Goal: Task Accomplishment & Management: Use online tool/utility

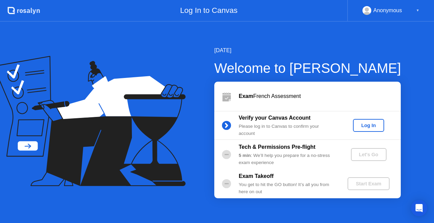
click at [360, 125] on div "Log In" at bounding box center [367, 125] width 25 height 5
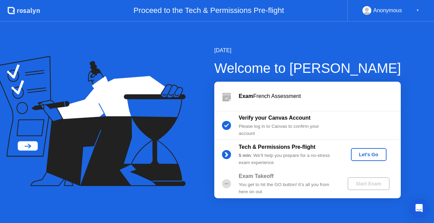
click at [370, 157] on div "Let's Go" at bounding box center [368, 154] width 30 height 5
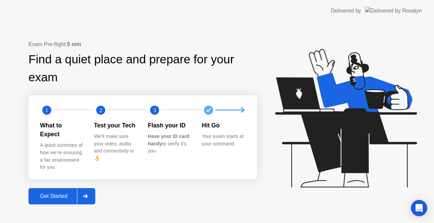
click at [61, 193] on div "Get Started" at bounding box center [53, 196] width 46 height 6
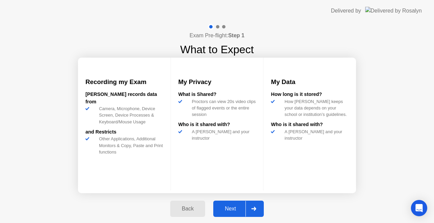
click at [237, 206] on div "Next" at bounding box center [230, 209] width 30 height 6
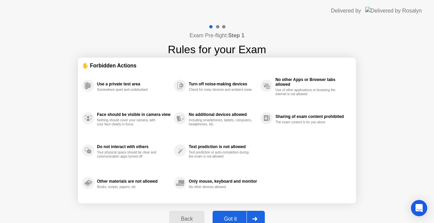
click at [236, 216] on div "Got it" at bounding box center [230, 219] width 32 height 6
select select "**********"
select select "*******"
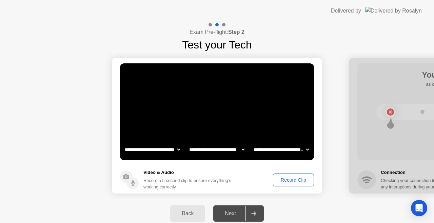
click at [294, 178] on div "Record Clip" at bounding box center [293, 179] width 36 height 5
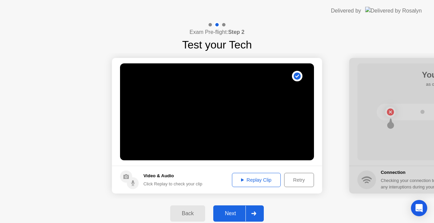
click at [249, 208] on div at bounding box center [253, 214] width 16 height 16
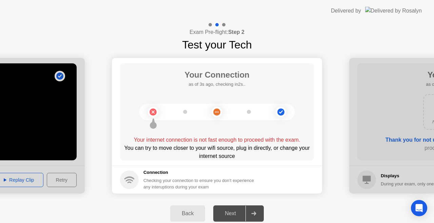
click at [248, 173] on h5 "Connection" at bounding box center [200, 172] width 114 height 7
click at [157, 178] on div "Checking your connection to ensure you don’t experience any interuptions during…" at bounding box center [200, 183] width 114 height 13
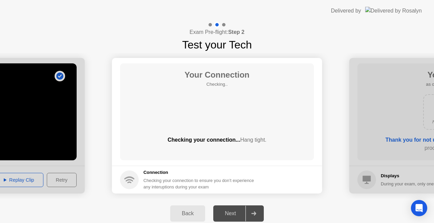
click at [131, 176] on circle at bounding box center [129, 179] width 19 height 19
drag, startPoint x: 245, startPoint y: 217, endPoint x: 131, endPoint y: 182, distance: 118.6
click at [131, 182] on div "**********" at bounding box center [217, 125] width 434 height 207
click at [131, 182] on circle at bounding box center [129, 179] width 19 height 19
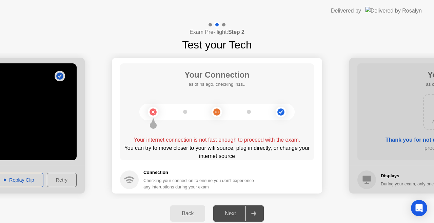
click at [180, 164] on main "Your Connection as of 4s ago, checking in1s.. Your internet connection is not f…" at bounding box center [217, 112] width 210 height 108
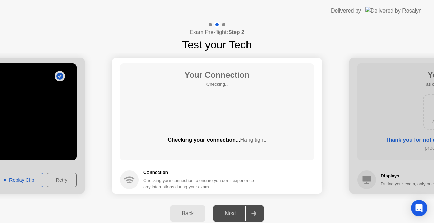
drag, startPoint x: 175, startPoint y: 167, endPoint x: 161, endPoint y: 172, distance: 15.1
click at [161, 172] on footer "Connection Checking your connection to ensure you don’t experience any interupt…" at bounding box center [217, 180] width 210 height 28
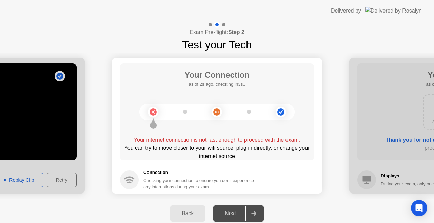
click at [131, 181] on circle at bounding box center [129, 179] width 19 height 19
click at [165, 179] on div "Checking your connection to ensure you don’t experience any interuptions during…" at bounding box center [200, 183] width 114 height 13
click at [146, 174] on h5 "Connection" at bounding box center [200, 172] width 114 height 7
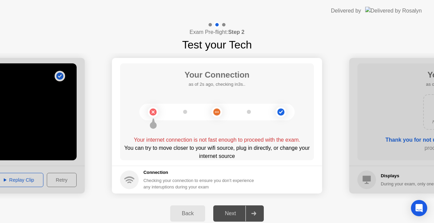
click at [129, 183] on circle at bounding box center [129, 179] width 19 height 19
click at [168, 166] on footer "Connection Checking your connection to ensure you don’t experience any interupt…" at bounding box center [217, 180] width 210 height 28
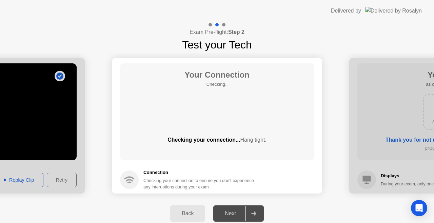
click at [233, 215] on div "Next" at bounding box center [230, 213] width 30 height 6
click at [239, 215] on div "Next" at bounding box center [230, 213] width 30 height 6
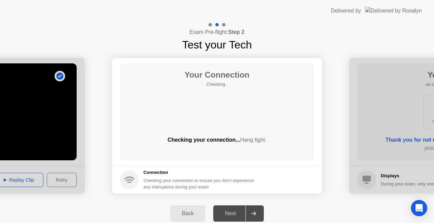
click at [239, 215] on div "Next" at bounding box center [230, 213] width 30 height 6
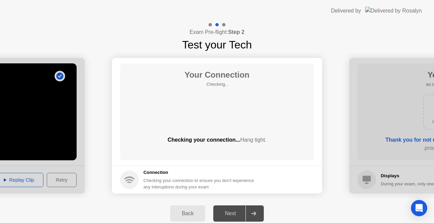
click at [239, 215] on div "Next" at bounding box center [230, 213] width 30 height 6
click at [244, 214] on div "Next" at bounding box center [230, 213] width 30 height 6
click at [256, 212] on div at bounding box center [253, 214] width 16 height 16
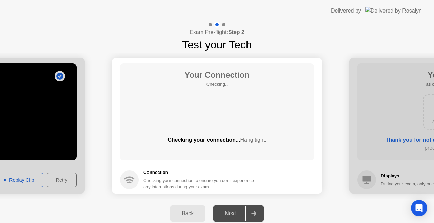
click at [256, 212] on div at bounding box center [253, 214] width 16 height 16
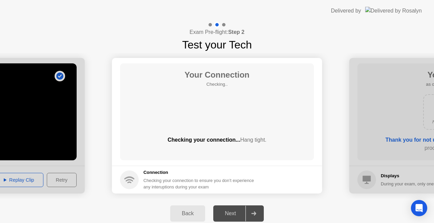
click at [256, 212] on div at bounding box center [253, 214] width 16 height 16
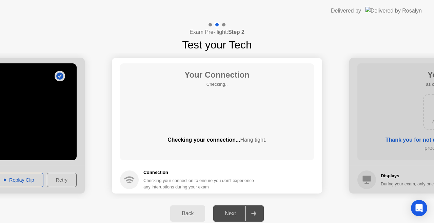
click at [278, 160] on main "Your Connection Checking.. Checking your connection... Hang tight." at bounding box center [217, 112] width 210 height 108
click at [192, 175] on h5 "Connection" at bounding box center [200, 172] width 114 height 7
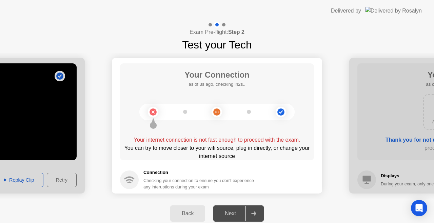
click at [279, 111] on circle at bounding box center [280, 111] width 7 height 7
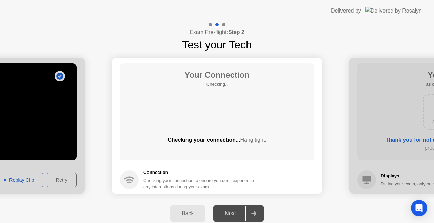
click at [279, 111] on div "Your Connection Checking.. Checking your connection... Hang tight." at bounding box center [217, 111] width 194 height 97
click at [275, 154] on div "Checking your connection... Hang tight." at bounding box center [217, 145] width 194 height 19
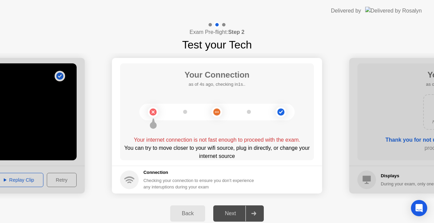
click at [246, 217] on div at bounding box center [253, 214] width 16 height 16
click at [253, 210] on div at bounding box center [253, 214] width 16 height 16
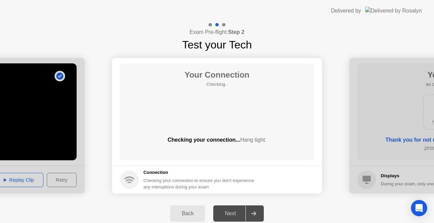
click at [253, 210] on div at bounding box center [253, 214] width 16 height 16
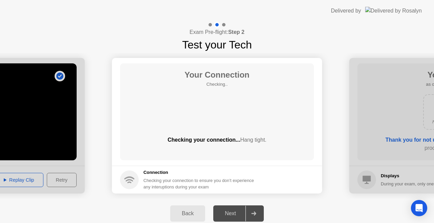
click at [253, 210] on div at bounding box center [253, 214] width 16 height 16
click at [165, 183] on div "Checking your connection to ensure you don’t experience any interuptions during…" at bounding box center [200, 183] width 114 height 13
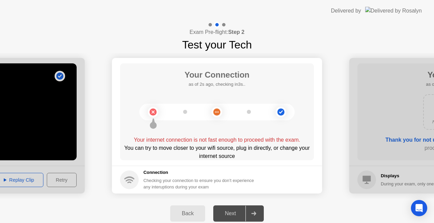
click at [136, 178] on circle at bounding box center [129, 179] width 19 height 19
click at [185, 155] on div "You can try to move closer to your wifi source, plug in directly, or change you…" at bounding box center [217, 152] width 194 height 16
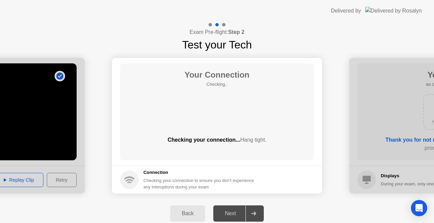
drag, startPoint x: 185, startPoint y: 155, endPoint x: 133, endPoint y: 175, distance: 55.3
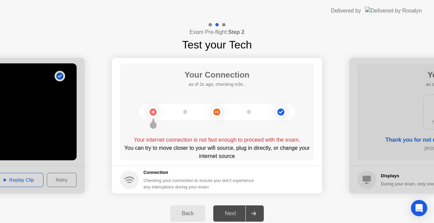
click at [161, 172] on h5 "Connection" at bounding box center [200, 172] width 114 height 7
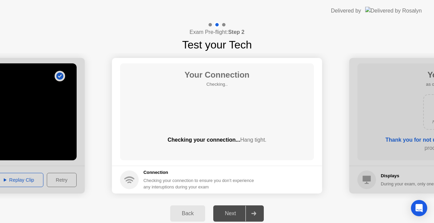
click at [245, 217] on div at bounding box center [253, 214] width 16 height 16
click at [238, 213] on div "Next" at bounding box center [230, 213] width 30 height 6
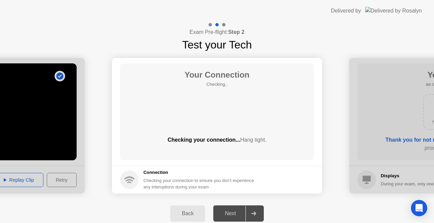
click at [126, 174] on circle at bounding box center [129, 179] width 19 height 19
click at [223, 148] on div "Checking your connection... Hang tight." at bounding box center [217, 145] width 194 height 19
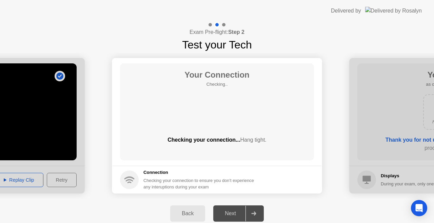
click at [223, 148] on div "Checking your connection... Hang tight." at bounding box center [217, 145] width 194 height 19
click at [243, 210] on div "Next" at bounding box center [230, 213] width 30 height 6
click at [249, 178] on div "Checking your connection to ensure you don’t experience any interuptions during…" at bounding box center [200, 183] width 114 height 13
drag, startPoint x: 151, startPoint y: 180, endPoint x: 195, endPoint y: 134, distance: 63.0
click at [195, 134] on app-connection "Your Connection Checking.. Checking your connection... Hang tight. Connection C…" at bounding box center [217, 125] width 210 height 135
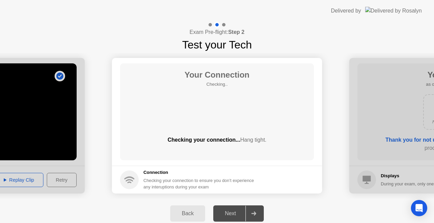
click at [195, 134] on div "Your Connection Checking.. Checking your connection... Hang tight." at bounding box center [217, 111] width 194 height 97
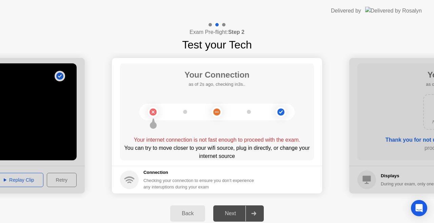
click at [125, 173] on circle at bounding box center [129, 179] width 19 height 19
click at [135, 174] on circle at bounding box center [129, 179] width 19 height 19
drag, startPoint x: 135, startPoint y: 174, endPoint x: 205, endPoint y: 152, distance: 73.0
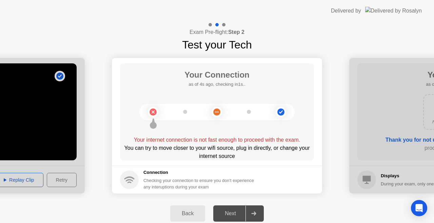
click at [205, 152] on app-connection "Your Connection as of 4s ago, checking in1s.. Your internet connection is not f…" at bounding box center [217, 125] width 210 height 135
click at [205, 152] on div "You can try to move closer to your wifi source, plug in directly, or change you…" at bounding box center [217, 152] width 194 height 16
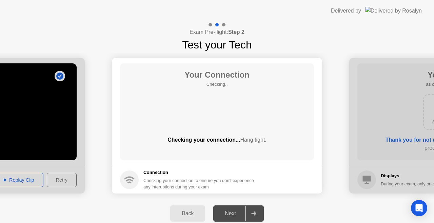
click at [252, 215] on icon at bounding box center [253, 213] width 5 height 4
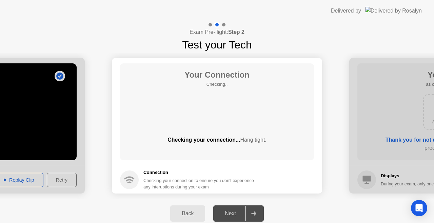
click at [252, 215] on icon at bounding box center [253, 213] width 5 height 4
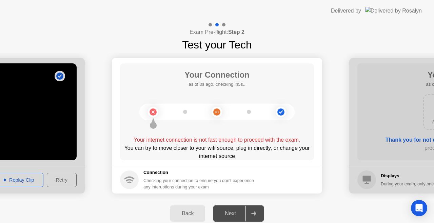
click at [252, 215] on icon at bounding box center [253, 213] width 5 height 4
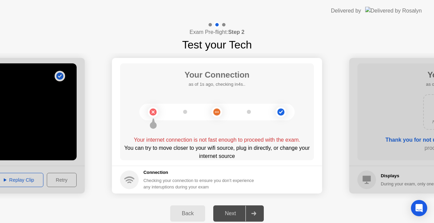
click at [252, 215] on icon at bounding box center [253, 213] width 5 height 4
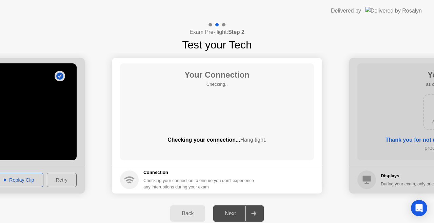
click at [252, 216] on div at bounding box center [253, 214] width 16 height 16
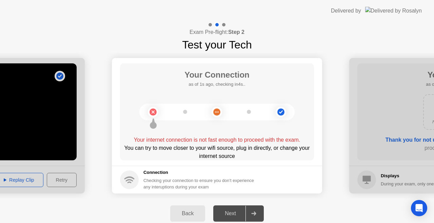
click at [258, 177] on div "Checking your connection to ensure you don’t experience any interuptions during…" at bounding box center [200, 183] width 114 height 13
click at [221, 154] on div "You can try to move closer to your wifi source, plug in directly, or change you…" at bounding box center [217, 152] width 194 height 16
click at [193, 161] on main "Your Connection as of 2s ago, checking in3s.. Your internet connection is not f…" at bounding box center [217, 112] width 210 height 108
click at [131, 175] on circle at bounding box center [129, 179] width 19 height 19
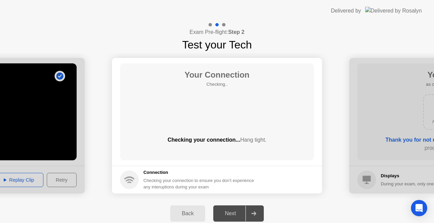
click at [131, 175] on circle at bounding box center [129, 179] width 19 height 19
click at [277, 157] on div "Your Connection Checking.. Checking your connection... Hang tight." at bounding box center [217, 111] width 194 height 97
click at [233, 213] on div "Next" at bounding box center [230, 213] width 30 height 6
click at [222, 26] on div at bounding box center [223, 24] width 3 height 3
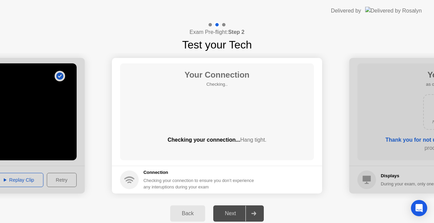
click at [226, 22] on div at bounding box center [217, 25] width 20 height 6
click at [225, 23] on div at bounding box center [217, 25] width 20 height 6
click at [224, 24] on div at bounding box center [223, 24] width 3 height 3
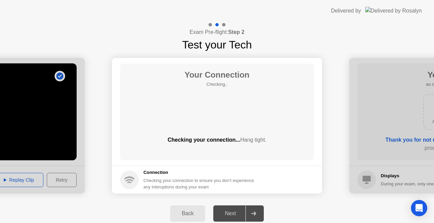
click at [224, 24] on div at bounding box center [223, 24] width 3 height 3
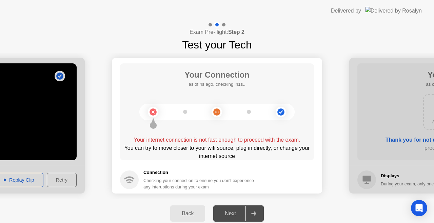
click at [193, 209] on button "Back" at bounding box center [187, 213] width 35 height 16
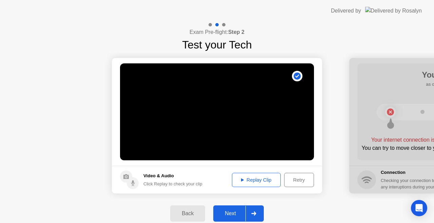
click at [250, 212] on div at bounding box center [253, 214] width 16 height 16
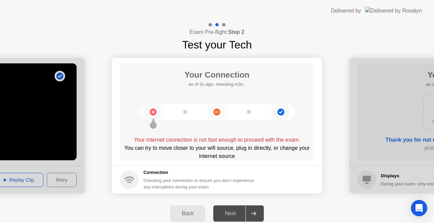
click at [250, 212] on div at bounding box center [253, 214] width 16 height 16
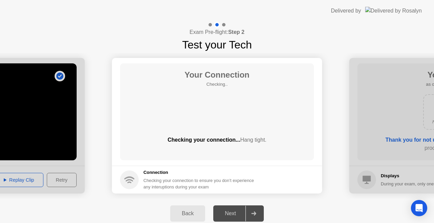
click at [192, 215] on div "Back" at bounding box center [187, 213] width 31 height 6
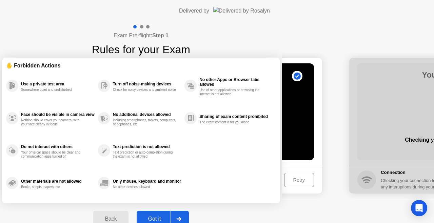
click at [126, 216] on div "Back" at bounding box center [110, 219] width 31 height 6
